Goal: Information Seeking & Learning: Learn about a topic

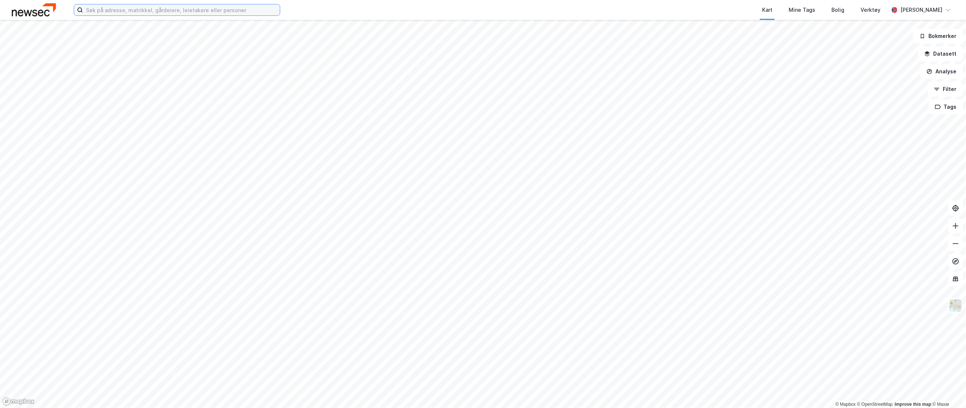
click at [137, 9] on input at bounding box center [181, 9] width 197 height 11
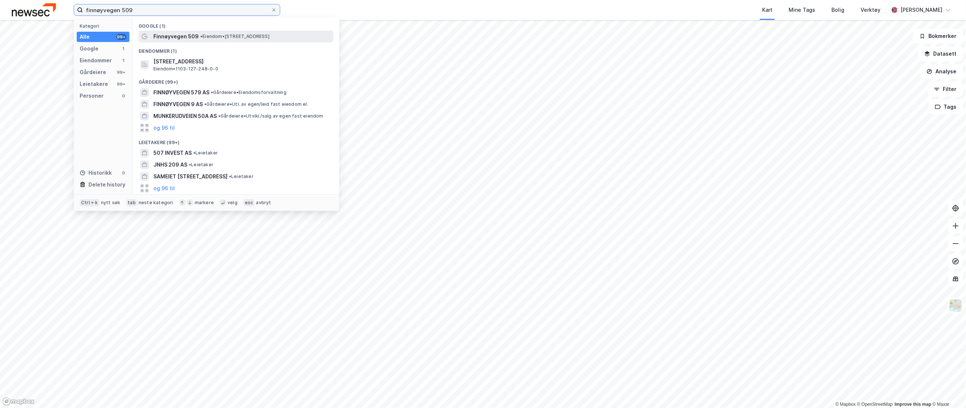
type input "finnøyvegen 509"
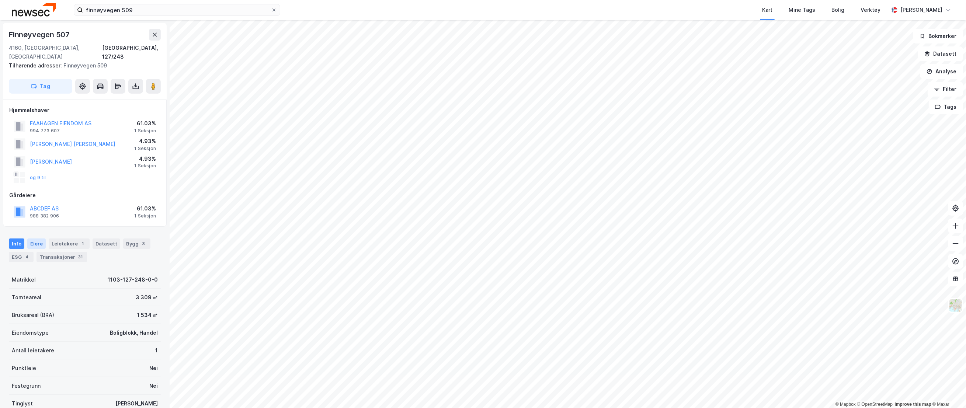
click at [31, 239] on div "Eiere" at bounding box center [36, 244] width 18 height 10
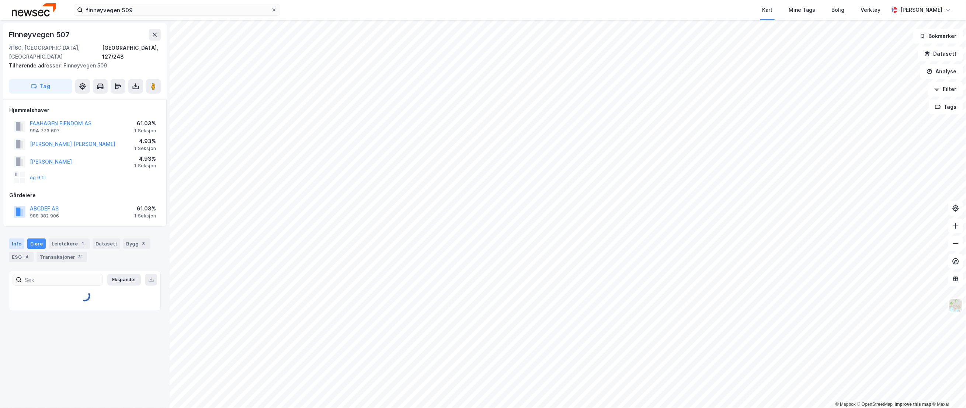
click at [17, 239] on div "Info" at bounding box center [16, 244] width 15 height 10
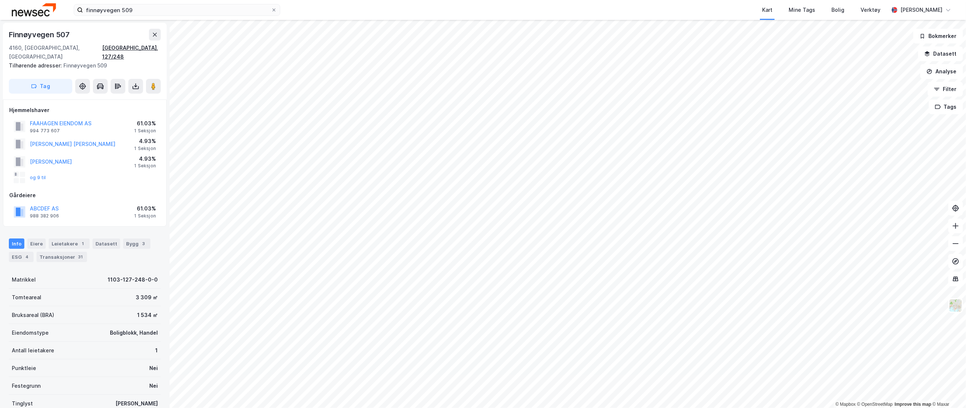
click at [142, 46] on div "[GEOGRAPHIC_DATA], 127/248" at bounding box center [131, 52] width 59 height 18
click at [71, 306] on div "Bruksareal (BRA) 1 534 ㎡" at bounding box center [85, 315] width 152 height 18
click at [40, 239] on div "Eiere" at bounding box center [36, 244] width 18 height 10
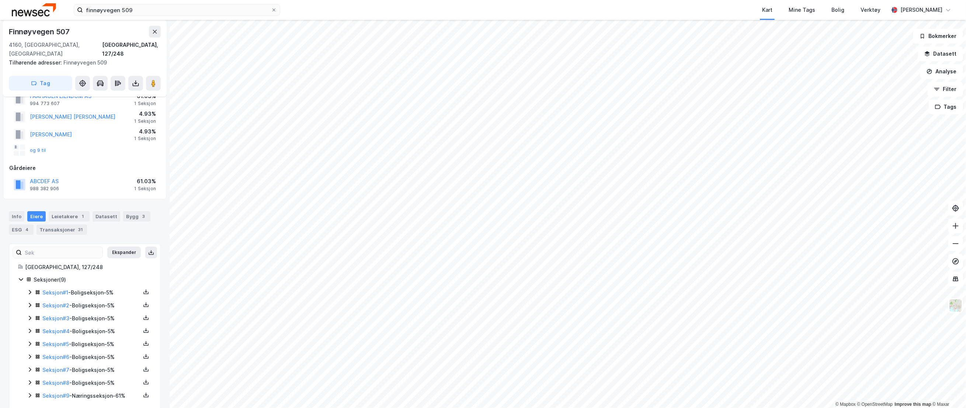
scroll to position [33, 0]
click at [28, 386] on div "Seksjon # 1 - Boligseksjon - 5% Seksjon # 2 - Boligseksjon - 5% Seksjon # 3 - B…" at bounding box center [89, 339] width 125 height 112
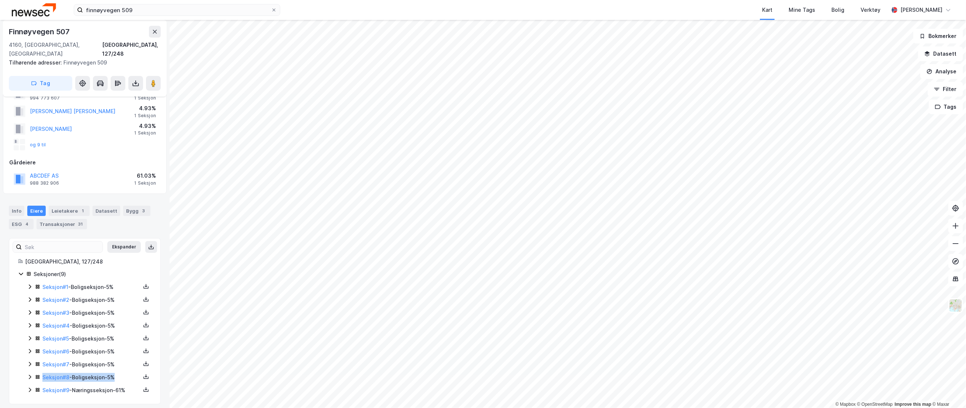
click at [30, 387] on icon at bounding box center [30, 390] width 6 height 6
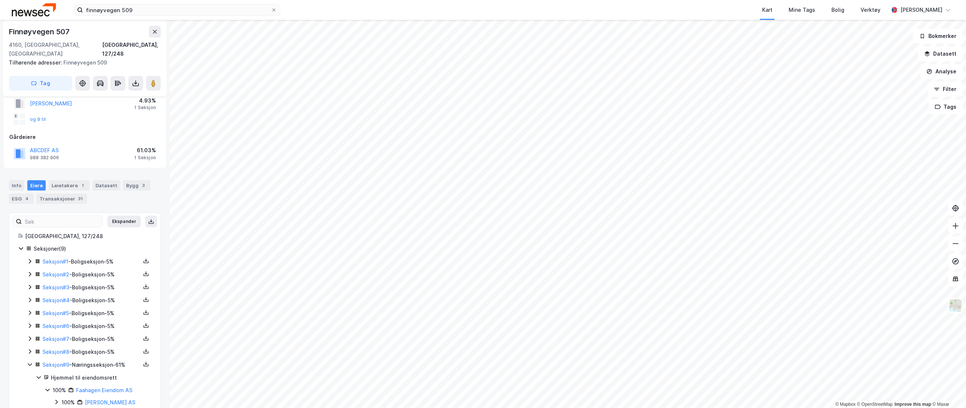
scroll to position [71, 0]
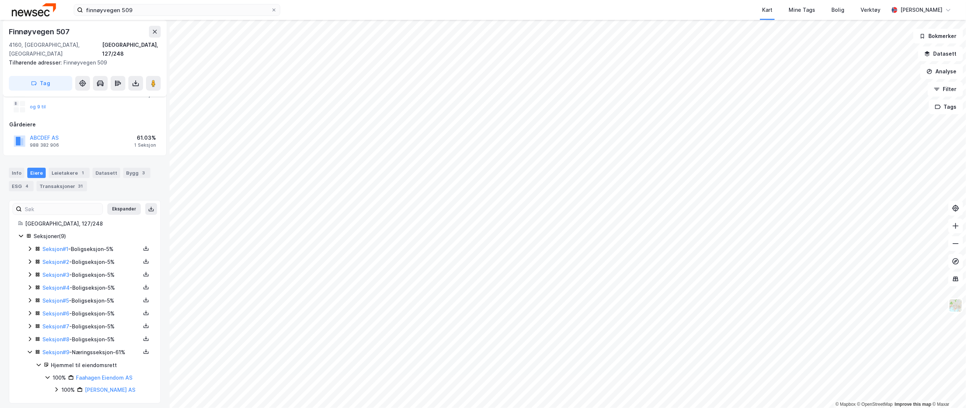
click at [59, 386] on div "100% [PERSON_NAME] AS" at bounding box center [102, 390] width 98 height 9
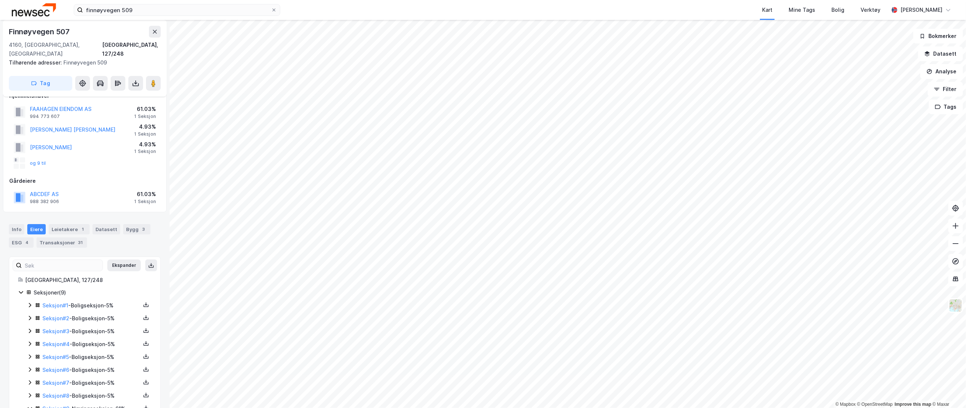
scroll to position [0, 0]
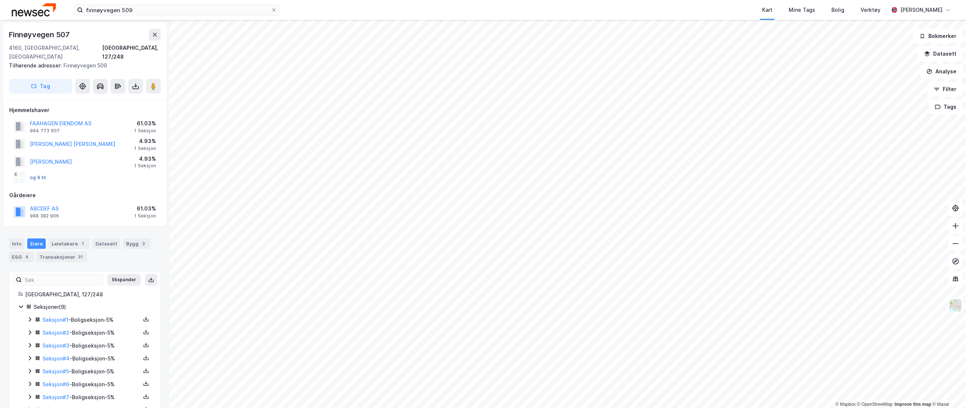
click at [0, 0] on button "og 9 til" at bounding box center [0, 0] width 0 height 0
drag, startPoint x: 59, startPoint y: 122, endPoint x: 30, endPoint y: 114, distance: 30.4
click at [30, 119] on div "FAAHAGEN EIENDOM AS 994 773 607" at bounding box center [61, 126] width 62 height 15
copy div "FAAHAGEN EIENDOM AS 994 773 607"
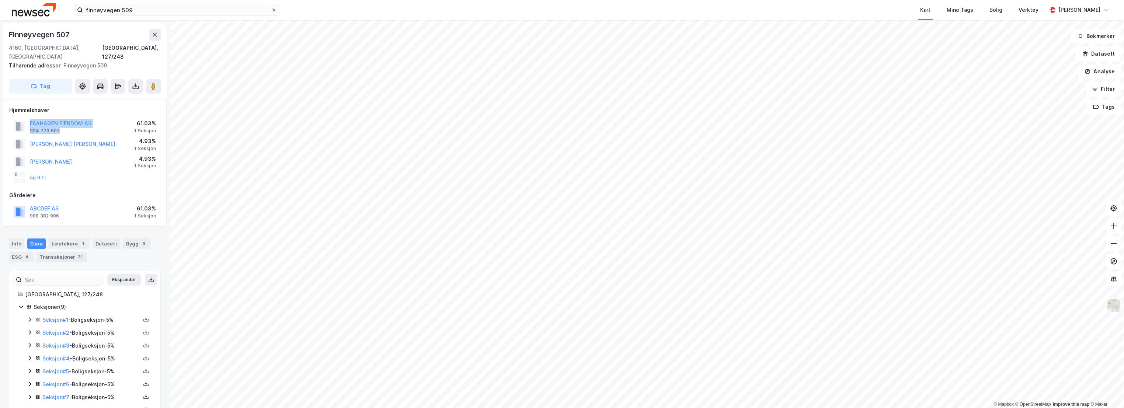
click at [965, 306] on img at bounding box center [1114, 306] width 14 height 14
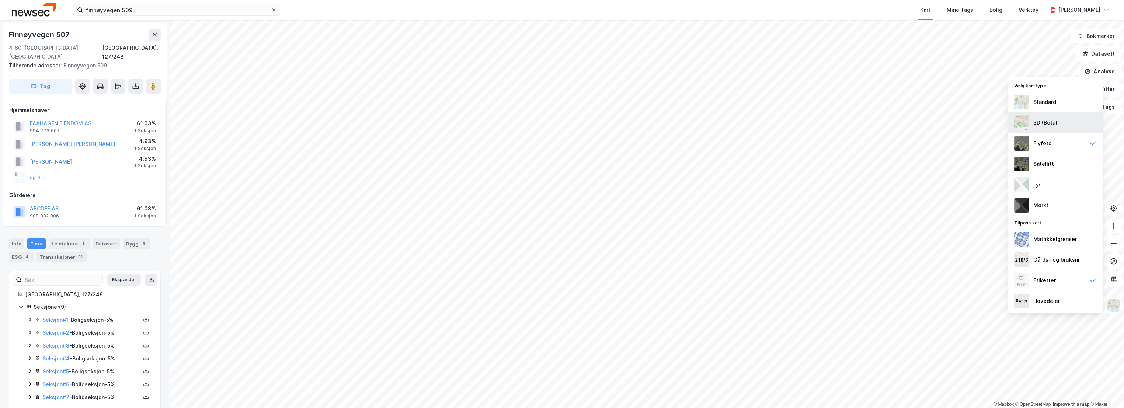
click at [965, 125] on div "3D (Beta)" at bounding box center [1045, 122] width 24 height 9
click at [965, 304] on img at bounding box center [1114, 306] width 14 height 14
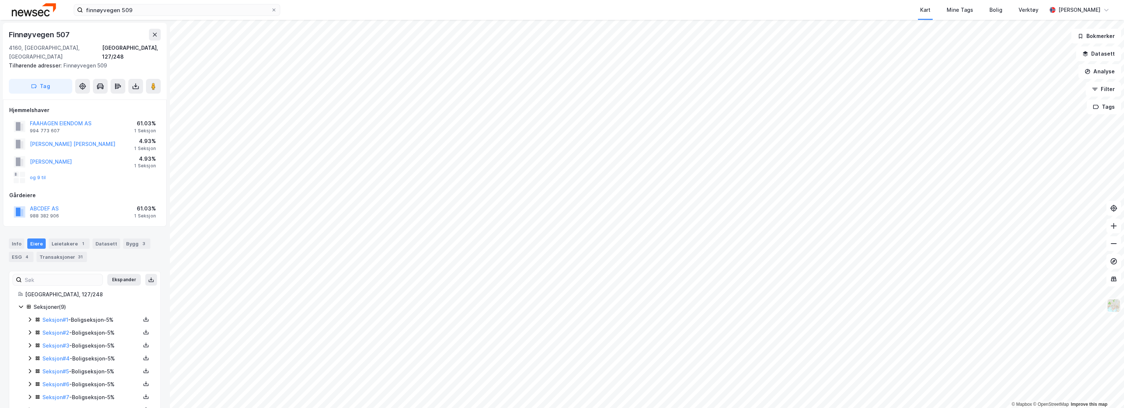
scroll to position [0, 0]
click at [156, 81] on button at bounding box center [153, 86] width 15 height 15
click at [130, 238] on div "Bygg 3" at bounding box center [136, 243] width 27 height 10
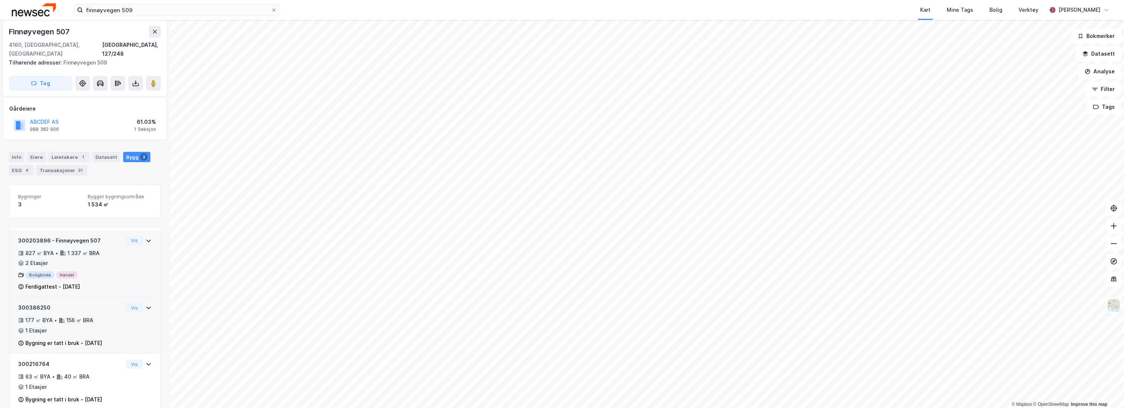
scroll to position [91, 0]
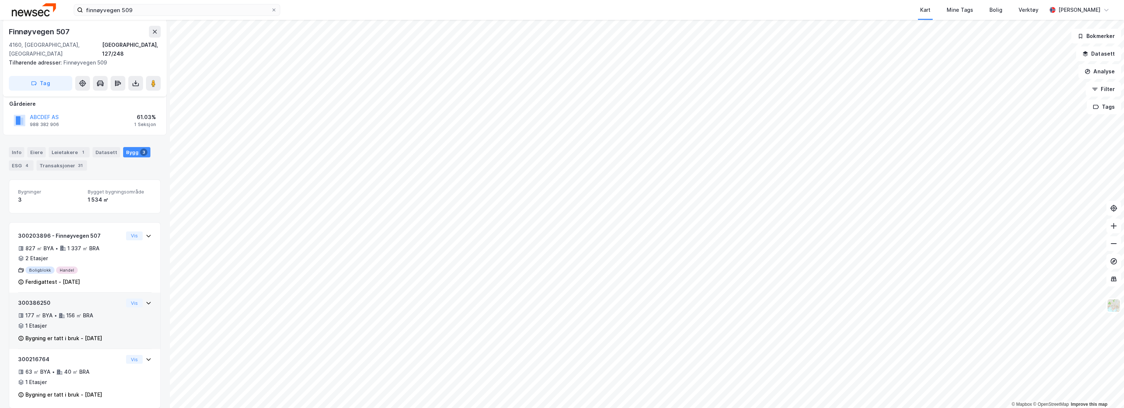
click at [107, 299] on div "300386250" at bounding box center [70, 303] width 105 height 9
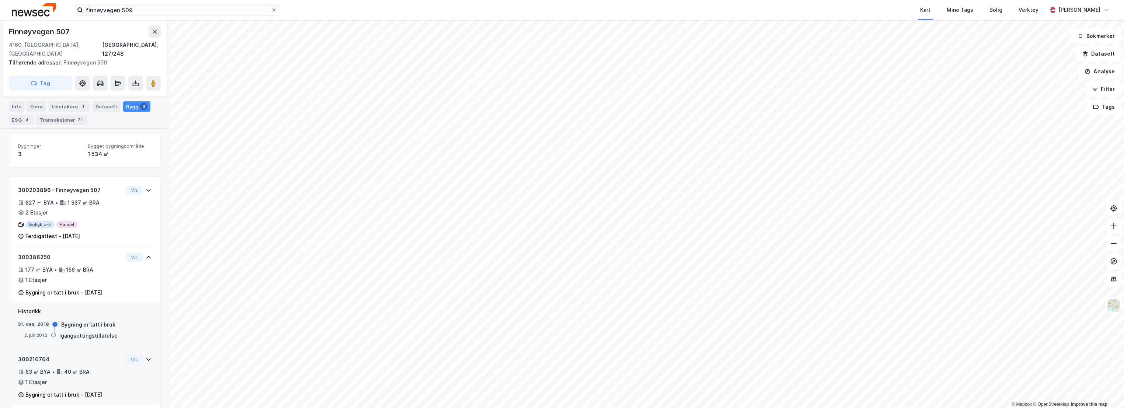
click at [91, 355] on div "300216764" at bounding box center [70, 359] width 105 height 9
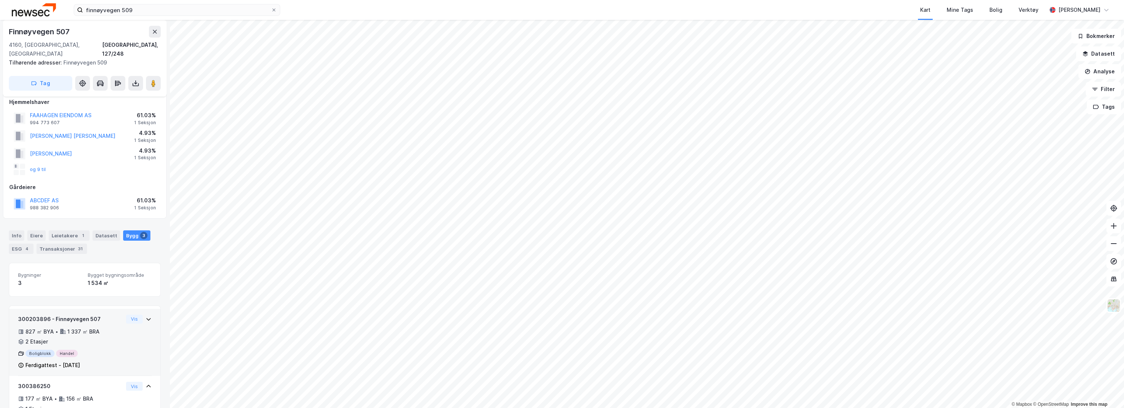
click at [100, 316] on div "300203896 - Finnøyvegen 507 827 ㎡ BYA • 1 337 ㎡ BRA • 2 Etasjer Boligblokk Hand…" at bounding box center [70, 342] width 105 height 55
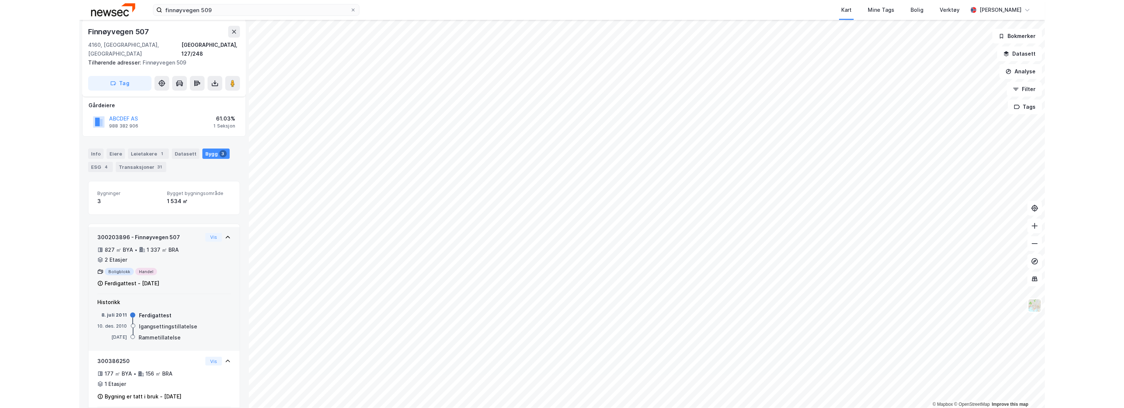
scroll to position [127, 0]
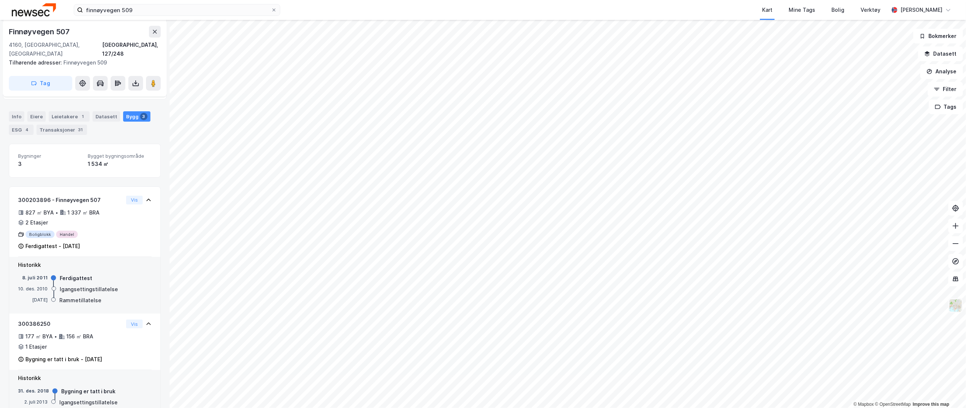
click at [956, 303] on img at bounding box center [955, 306] width 14 height 14
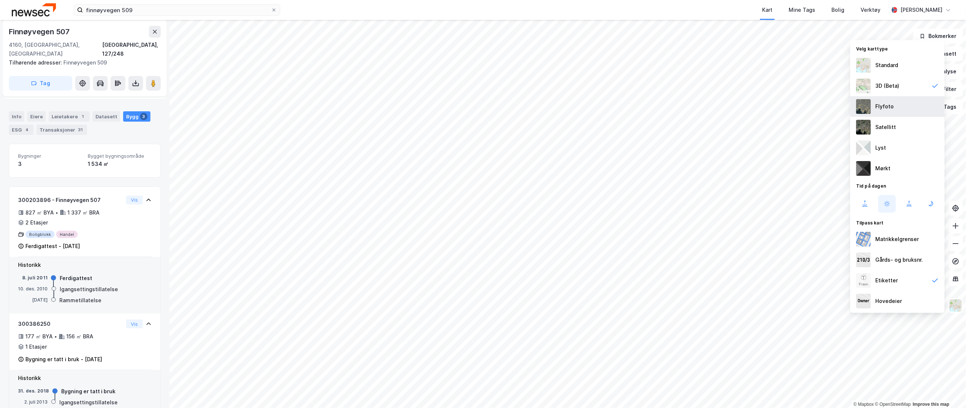
click at [886, 105] on div "Flyfoto" at bounding box center [884, 106] width 18 height 9
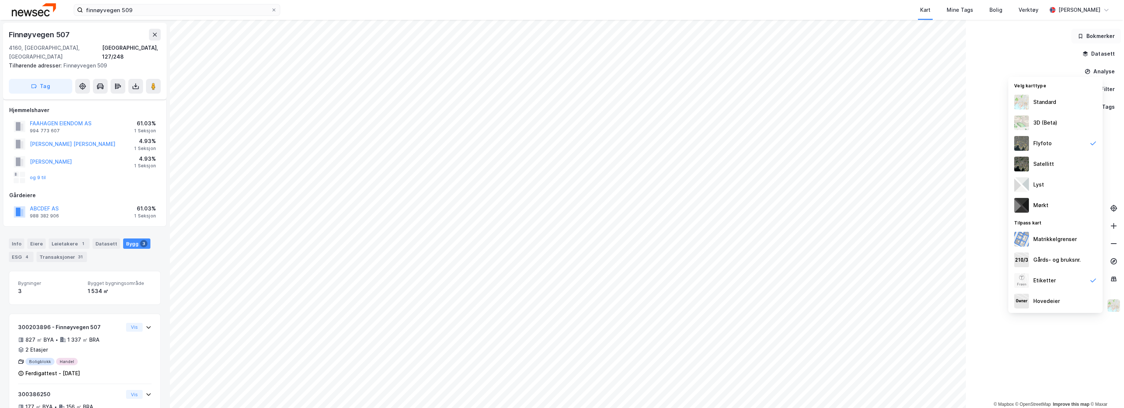
scroll to position [91, 0]
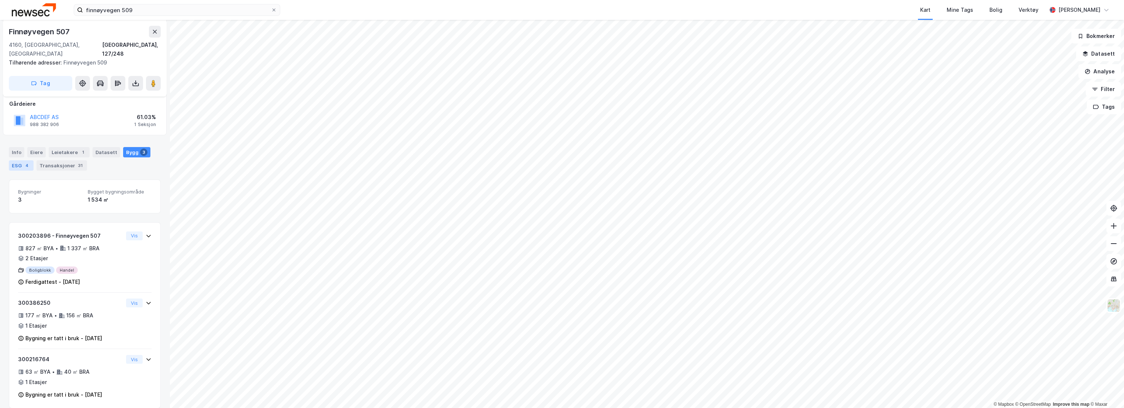
click at [21, 160] on div "ESG 4" at bounding box center [21, 165] width 25 height 10
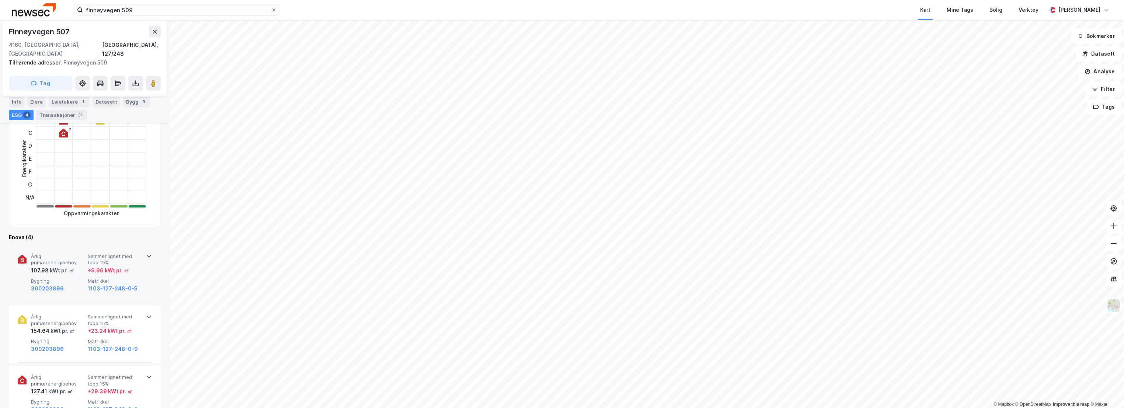
click at [72, 266] on div "kWt pr. ㎡" at bounding box center [61, 270] width 25 height 9
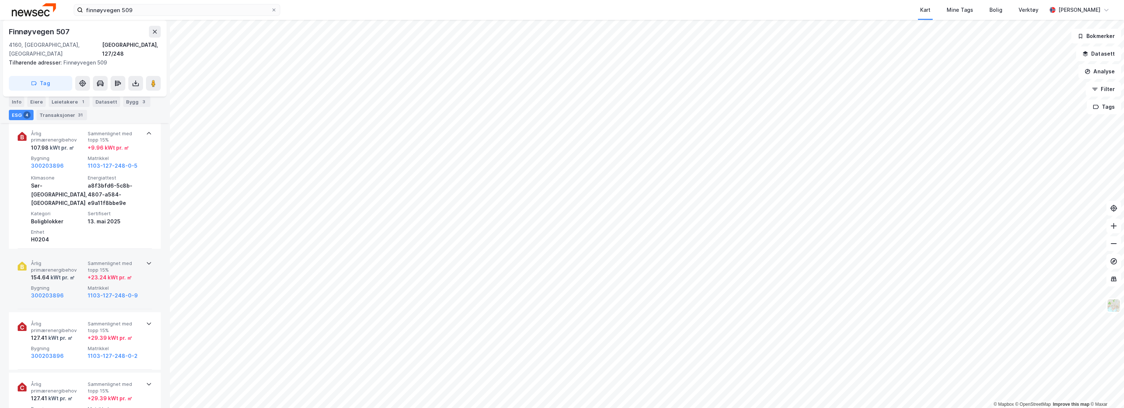
click at [77, 260] on span "Årlig primærenergibehov" at bounding box center [58, 266] width 54 height 13
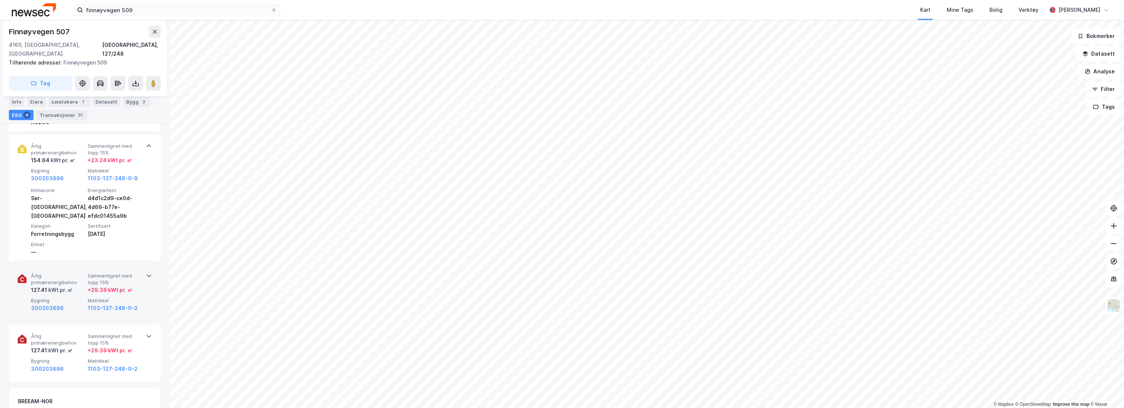
scroll to position [450, 0]
click at [79, 267] on span "Årlig primærenergibehov" at bounding box center [58, 273] width 54 height 13
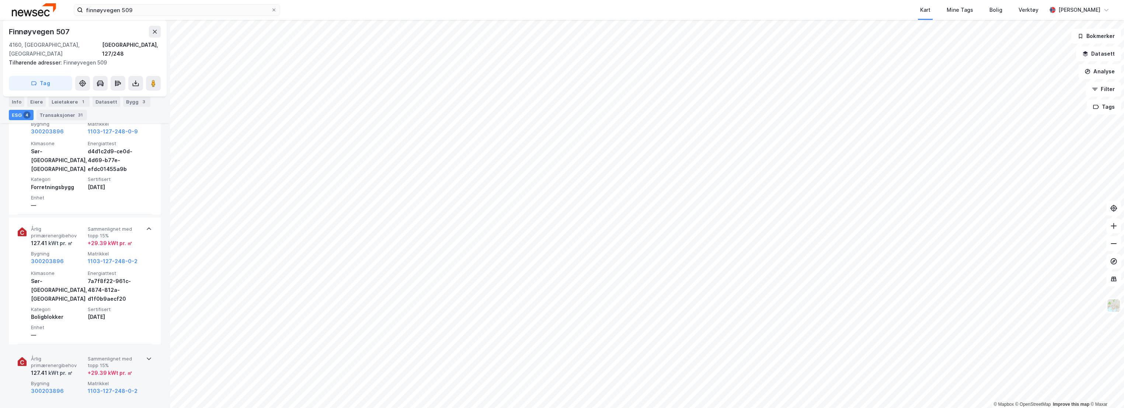
click at [68, 356] on span "Årlig primærenergibehov" at bounding box center [58, 362] width 54 height 13
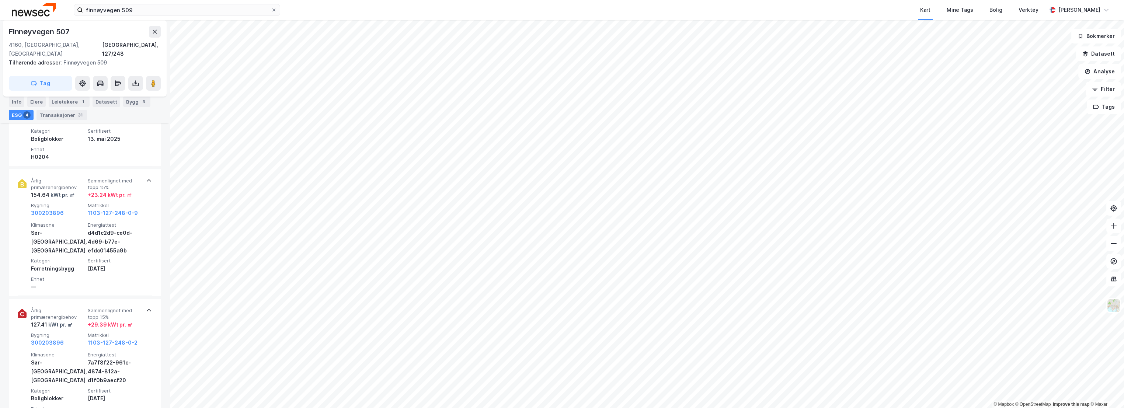
scroll to position [410, 0]
click at [965, 73] on button "Analyse" at bounding box center [1099, 71] width 43 height 15
click at [965, 72] on div "Mål avstand" at bounding box center [1035, 72] width 64 height 6
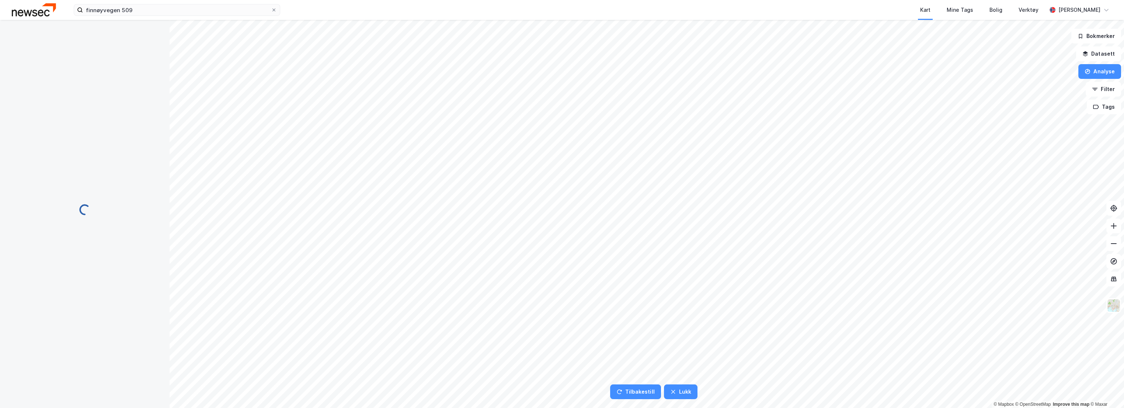
scroll to position [0, 0]
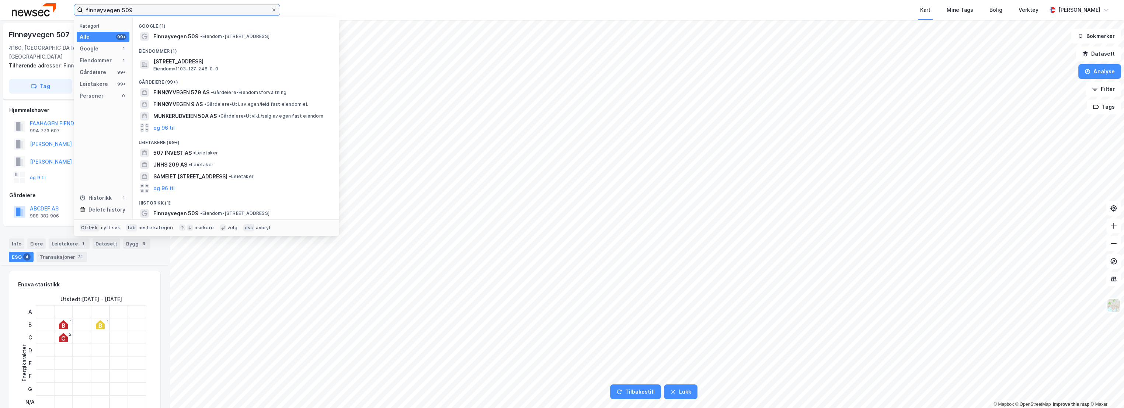
drag, startPoint x: 145, startPoint y: 11, endPoint x: 29, endPoint y: 17, distance: 115.9
click at [29, 17] on div "finnøyvegen 509 Kategori Alle 99+ Google 1 Eiendommer 1 Gårdeiere 99+ Leietaker…" at bounding box center [562, 10] width 1124 height 20
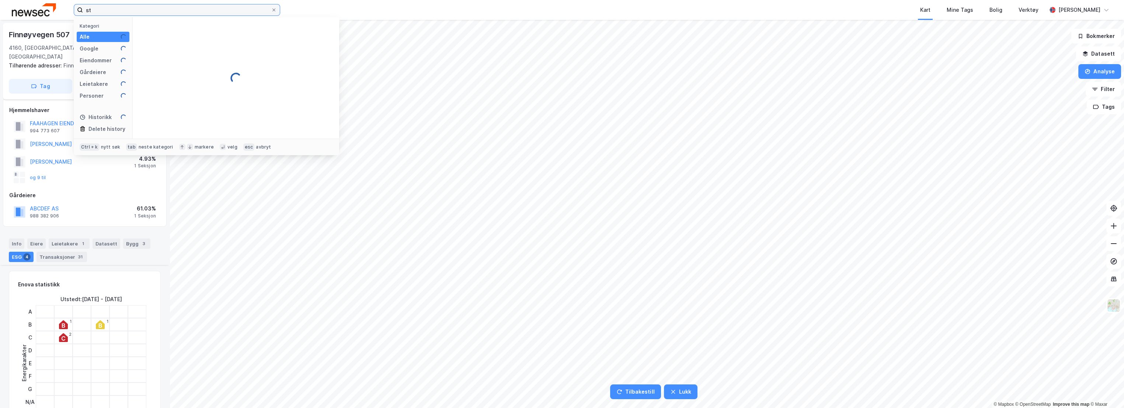
type input "s"
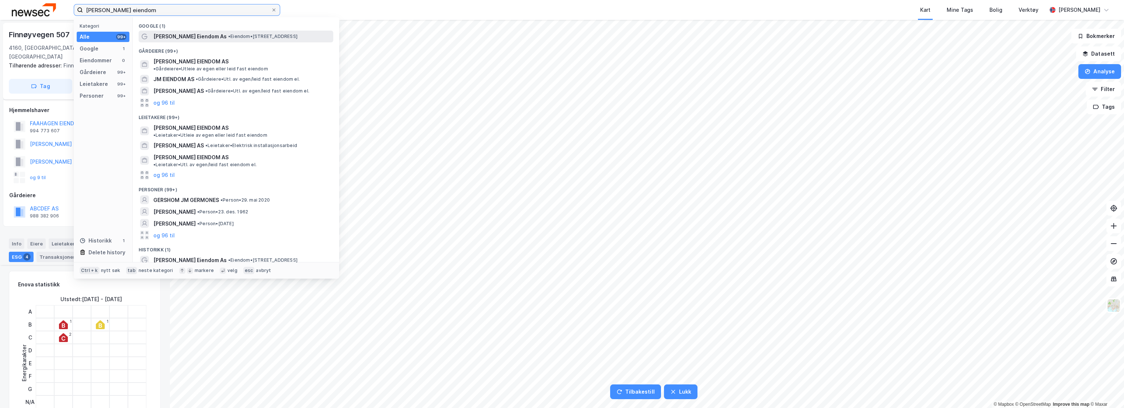
type input "[PERSON_NAME] eiendom"
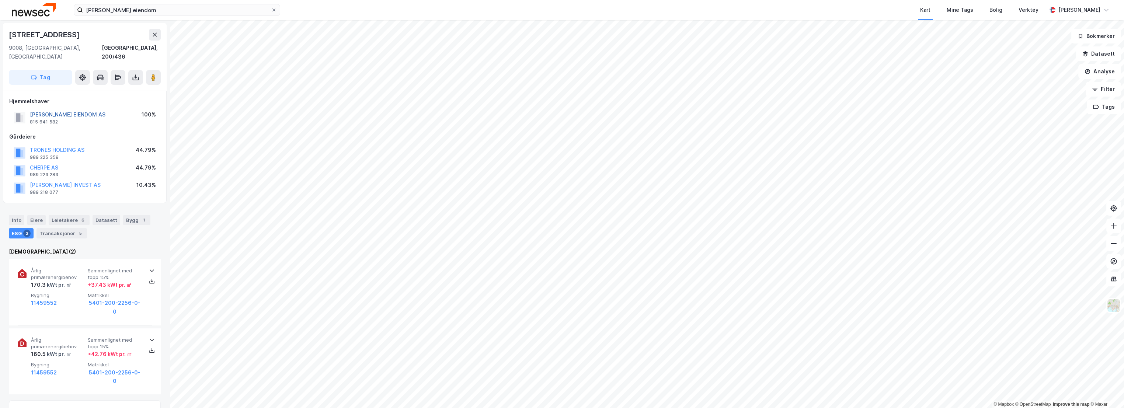
click at [0, 0] on button "[PERSON_NAME] EIENDOM AS" at bounding box center [0, 0] width 0 height 0
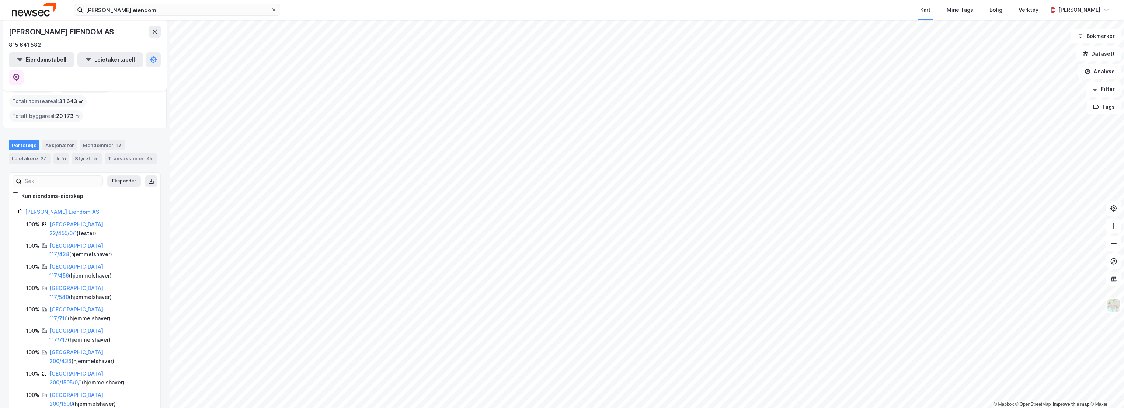
scroll to position [46, 0]
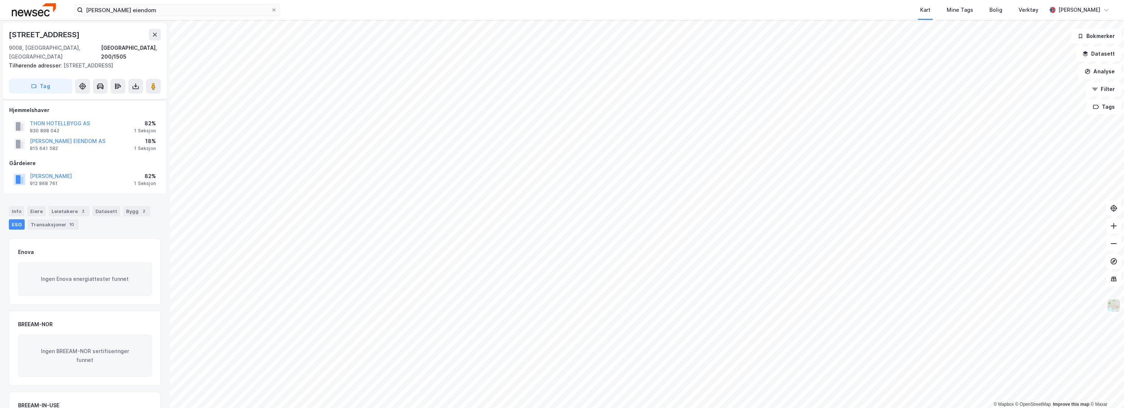
scroll to position [59, 0]
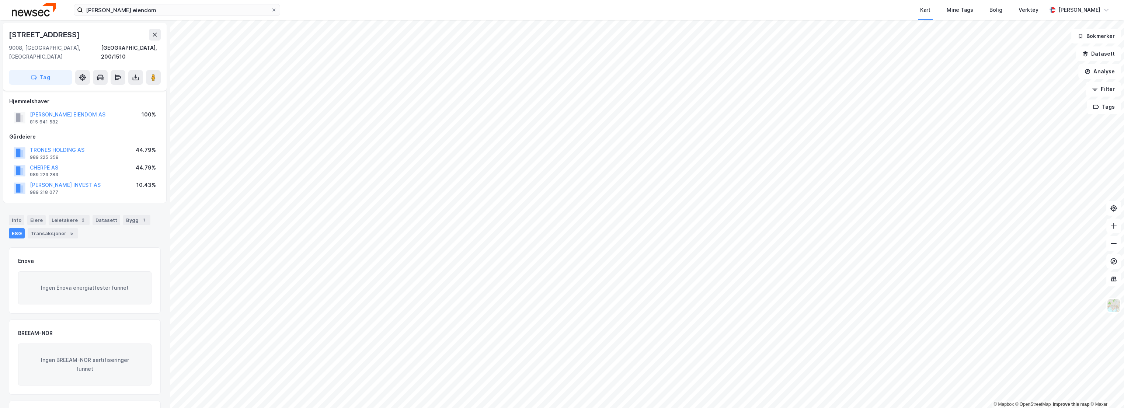
scroll to position [59, 0]
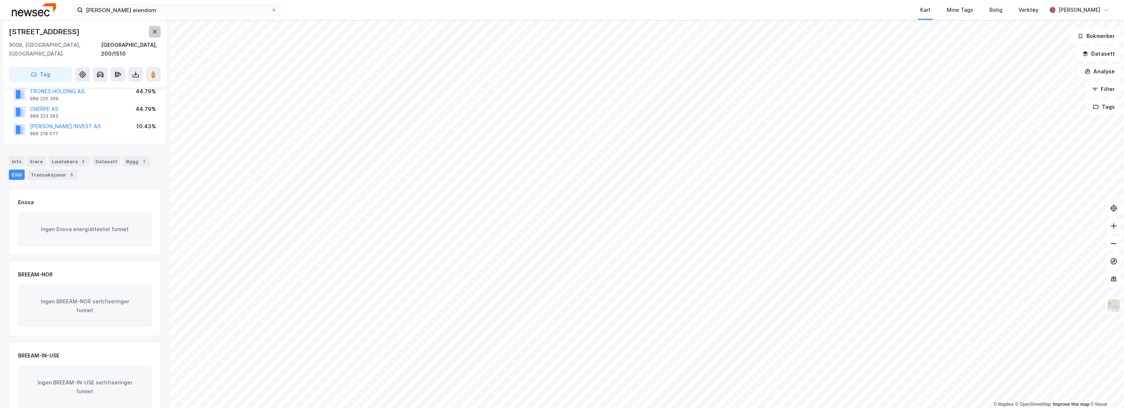
click at [159, 32] on button at bounding box center [155, 32] width 12 height 12
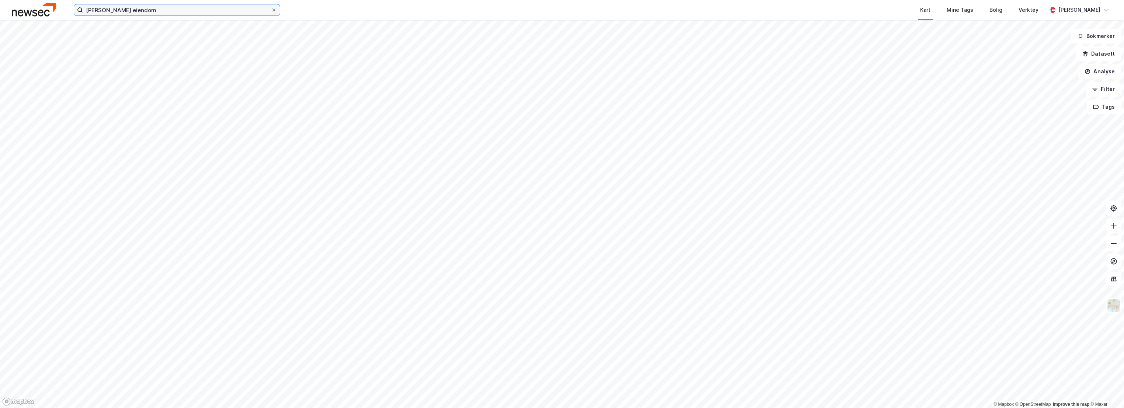
click at [161, 9] on input "[PERSON_NAME] eiendom" at bounding box center [177, 9] width 188 height 11
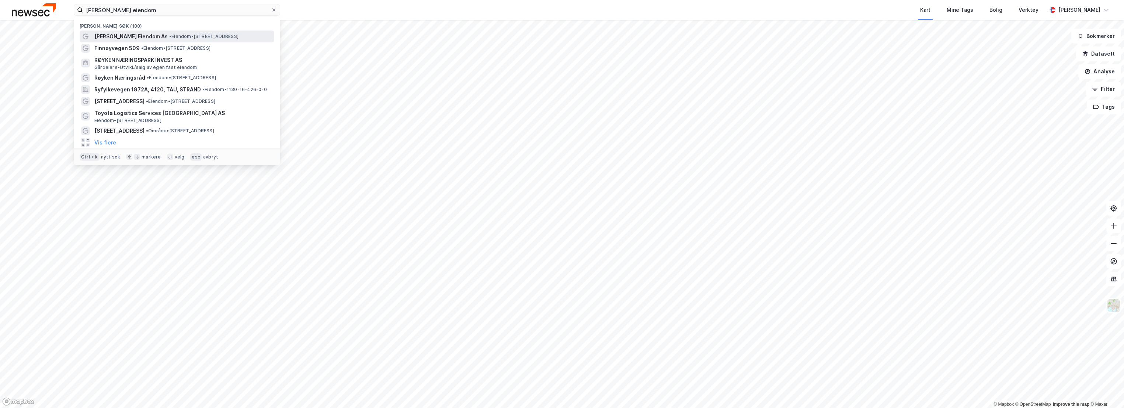
click at [176, 37] on span "• Eiendom • [STREET_ADDRESS]" at bounding box center [203, 37] width 69 height 6
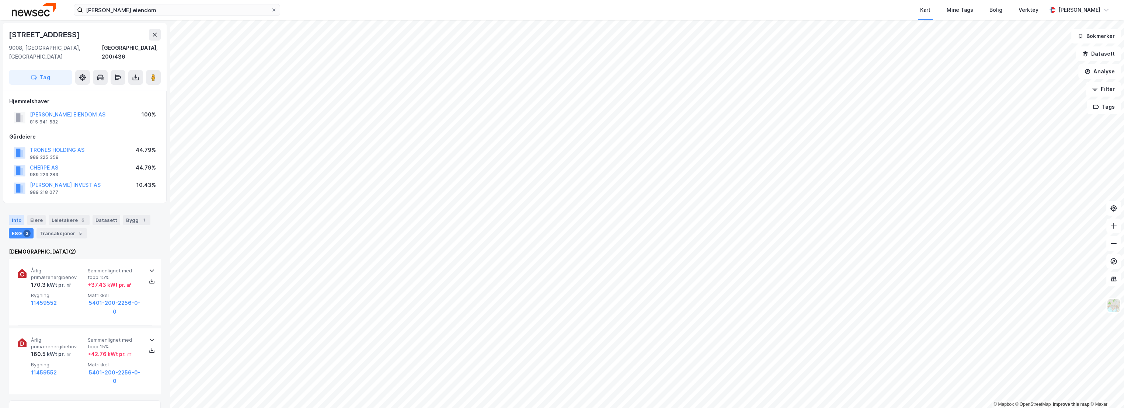
click at [13, 215] on div "Info" at bounding box center [16, 220] width 15 height 10
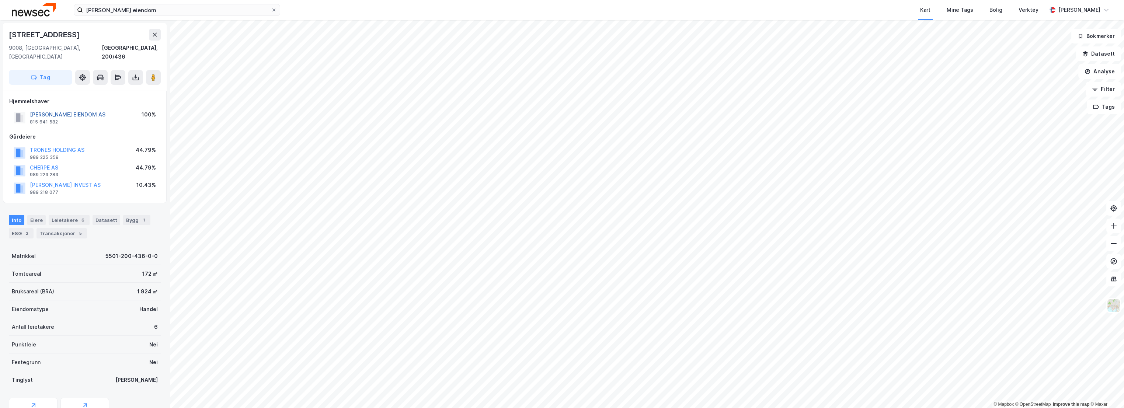
click at [0, 0] on button "[PERSON_NAME] EIENDOM AS" at bounding box center [0, 0] width 0 height 0
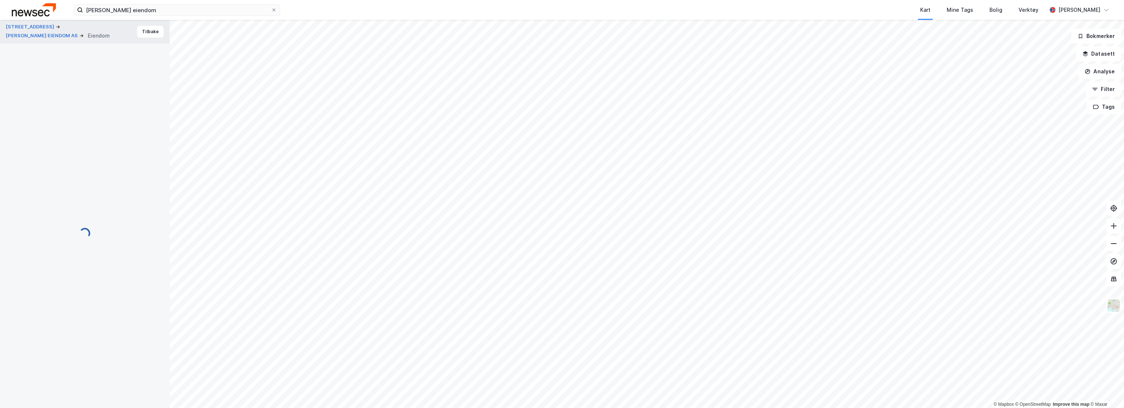
scroll to position [0, 0]
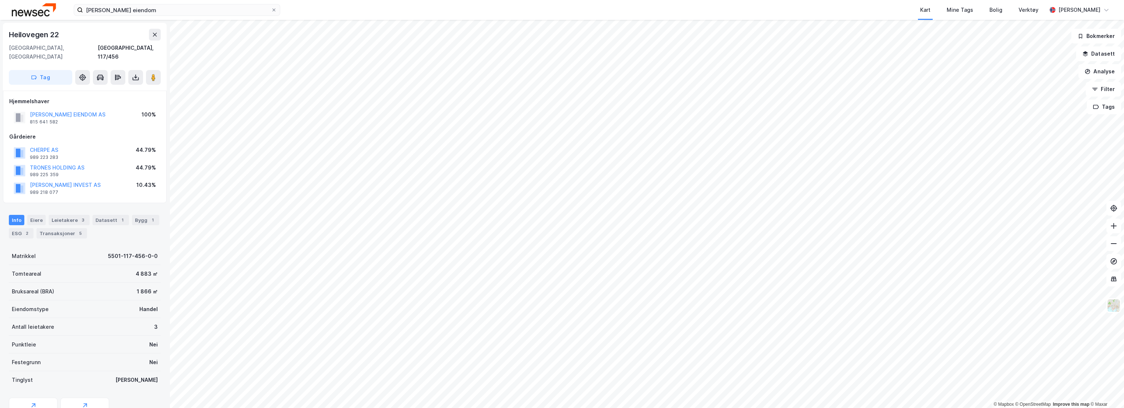
scroll to position [0, 0]
click at [0, 0] on button "[PERSON_NAME] EIENDOM AS" at bounding box center [0, 0] width 0 height 0
